Goal: Transaction & Acquisition: Download file/media

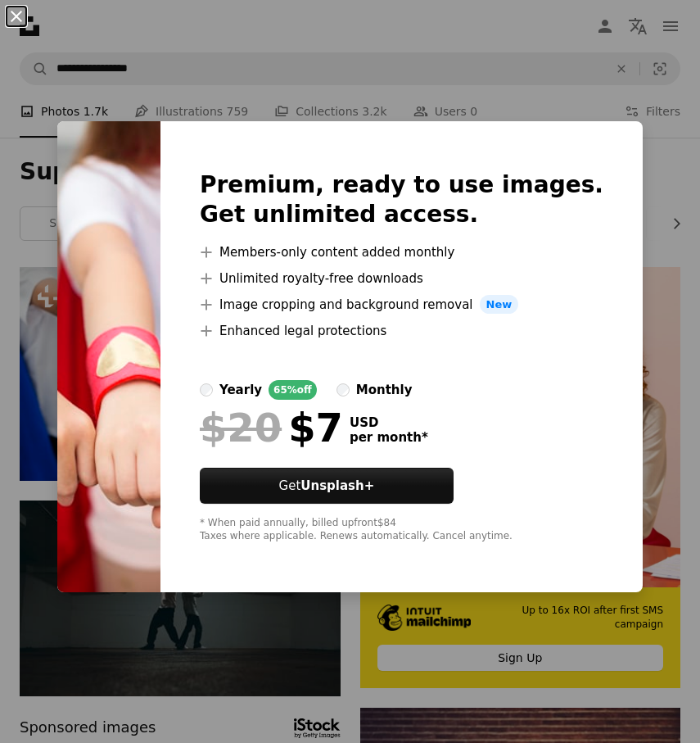
click at [12, 11] on button "An X shape" at bounding box center [17, 17] width 20 height 20
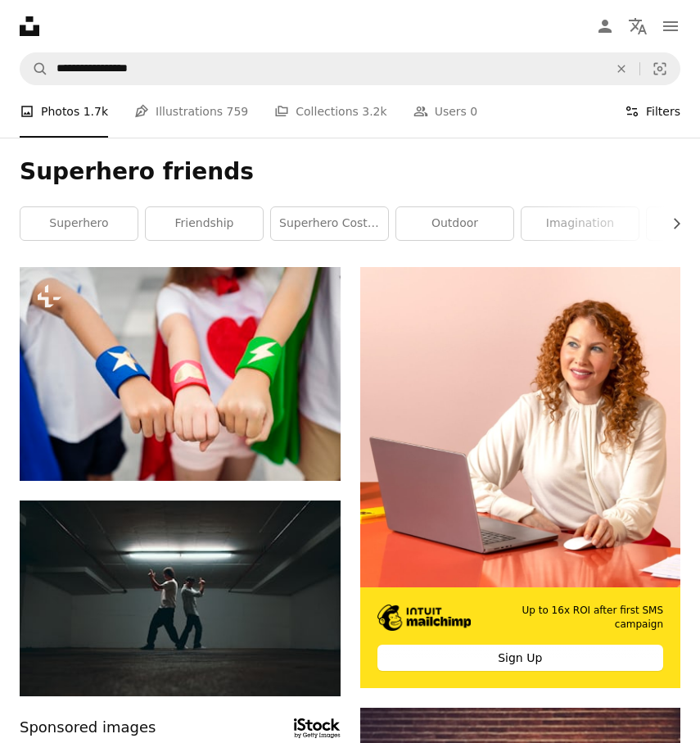
click at [650, 122] on button "Filters Filters" at bounding box center [653, 111] width 56 height 52
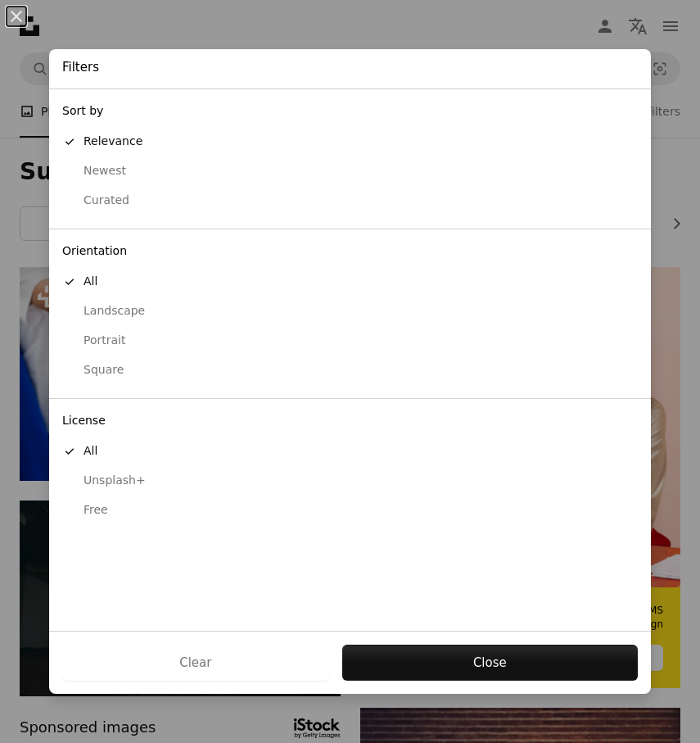
click at [94, 502] on div "Free" at bounding box center [350, 510] width 576 height 16
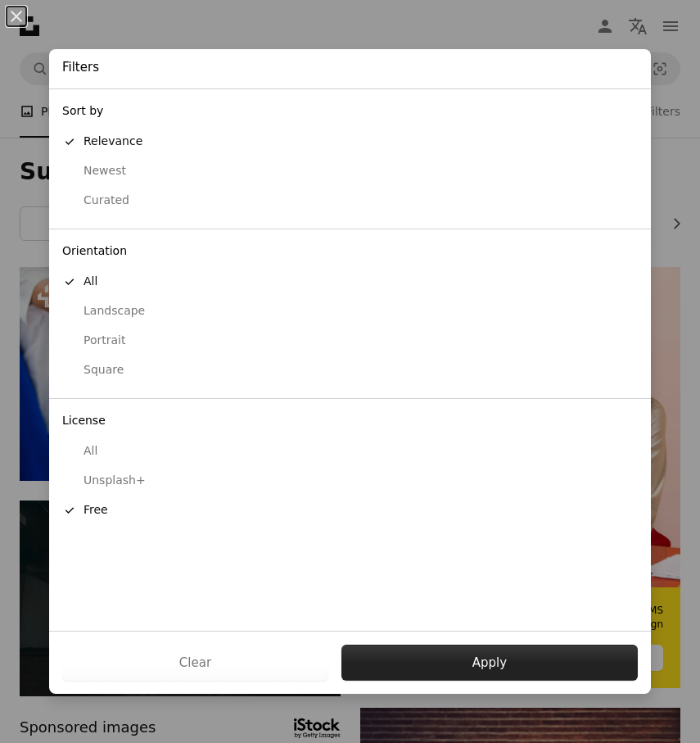
click at [436, 666] on button "Apply" at bounding box center [489, 662] width 296 height 36
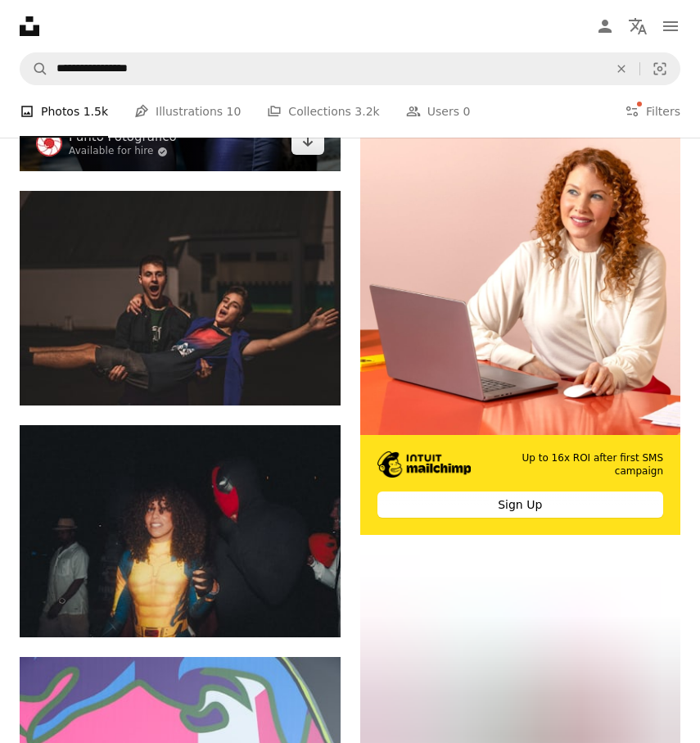
scroll to position [7924, 0]
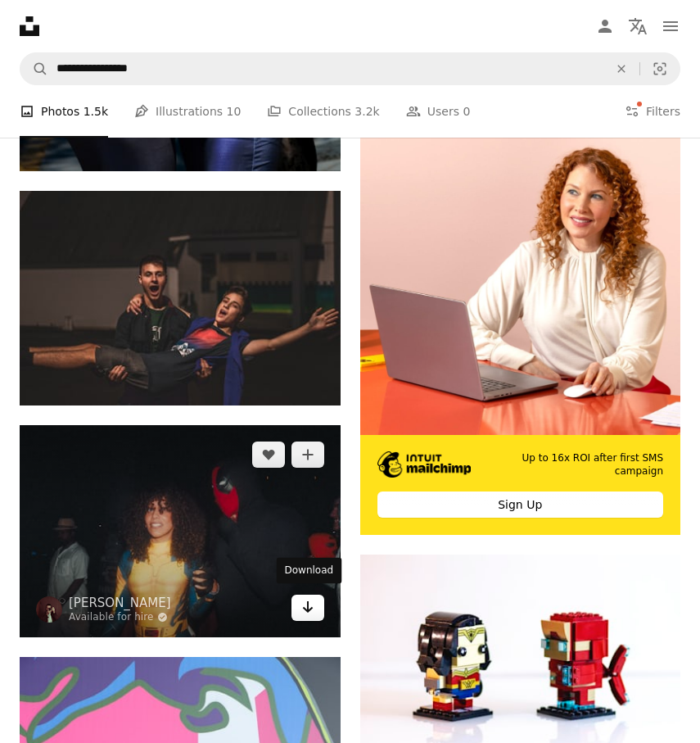
click at [300, 607] on link "Arrow pointing down" at bounding box center [307, 607] width 33 height 26
